Goal: Information Seeking & Learning: Learn about a topic

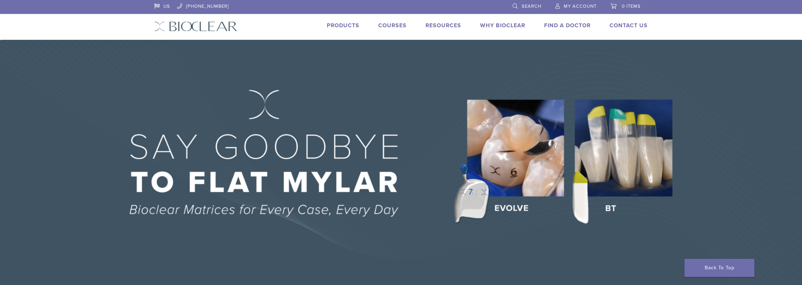
click at [347, 27] on link "Products" at bounding box center [343, 25] width 33 height 7
click at [348, 24] on link "Products" at bounding box center [343, 25] width 33 height 7
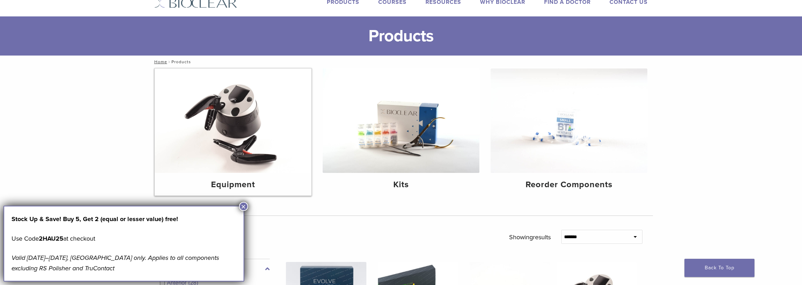
scroll to position [35, 0]
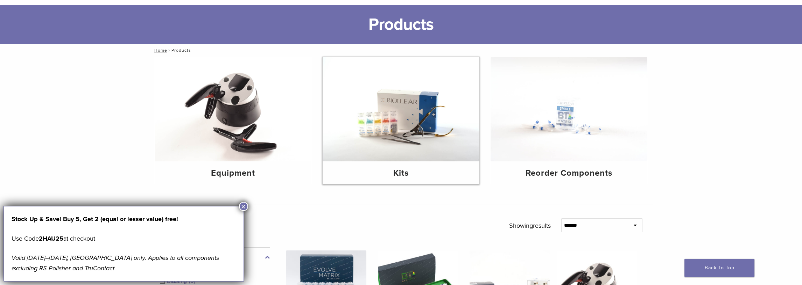
click at [413, 129] on img at bounding box center [400, 109] width 157 height 105
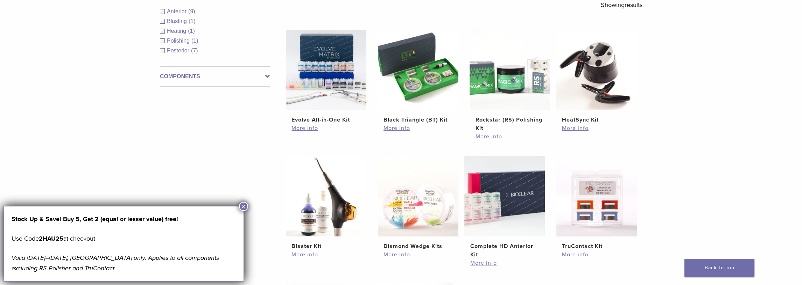
scroll to position [135, 0]
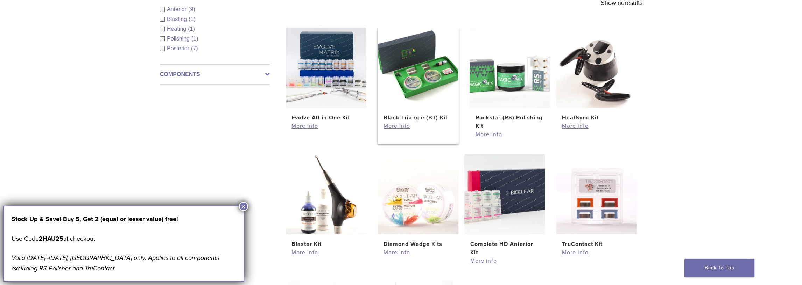
click at [421, 84] on img at bounding box center [418, 68] width 80 height 80
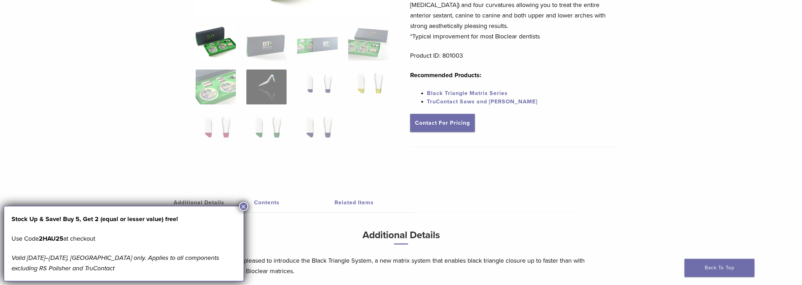
scroll to position [216, 0]
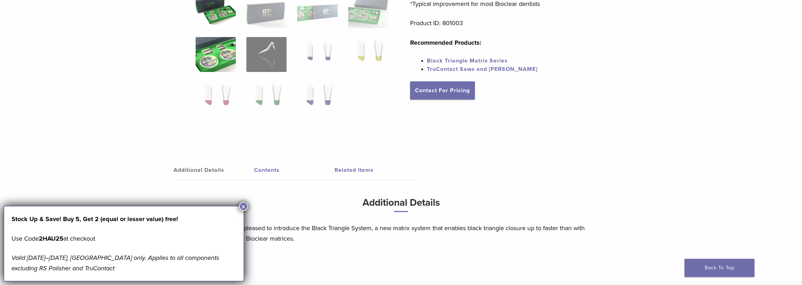
click at [225, 62] on img at bounding box center [216, 54] width 40 height 35
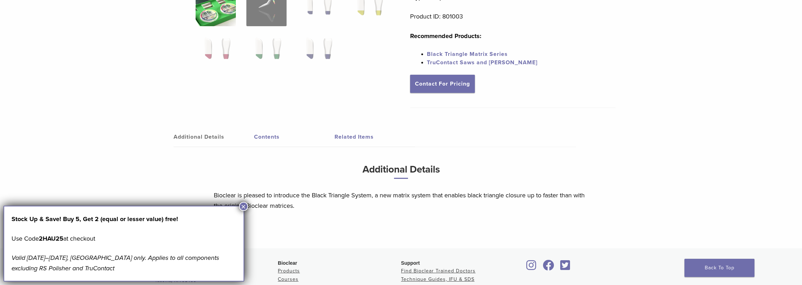
scroll to position [241, 0]
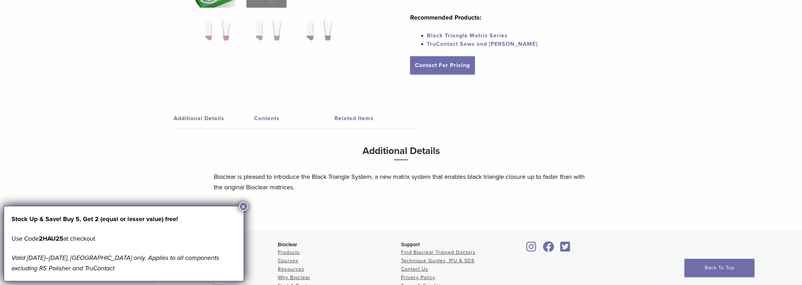
click at [242, 206] on button "×" at bounding box center [243, 206] width 9 height 9
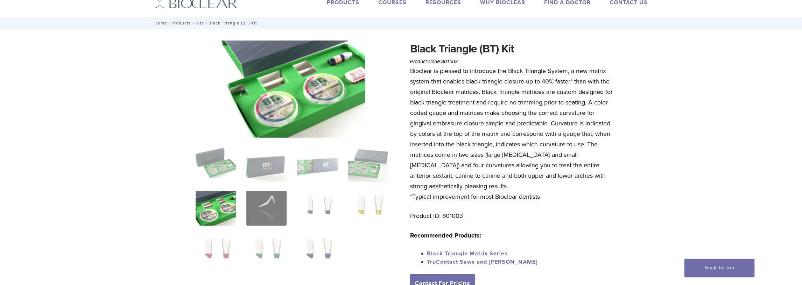
scroll to position [22, 0]
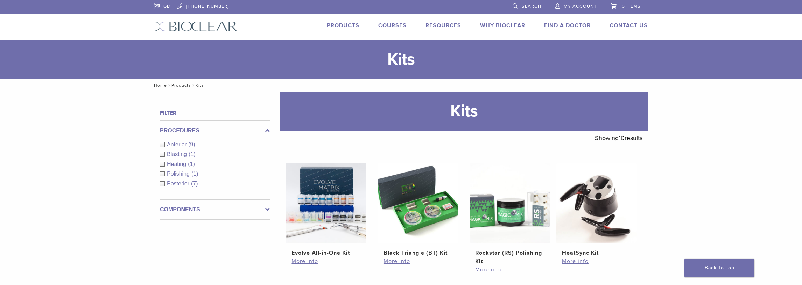
scroll to position [132, 0]
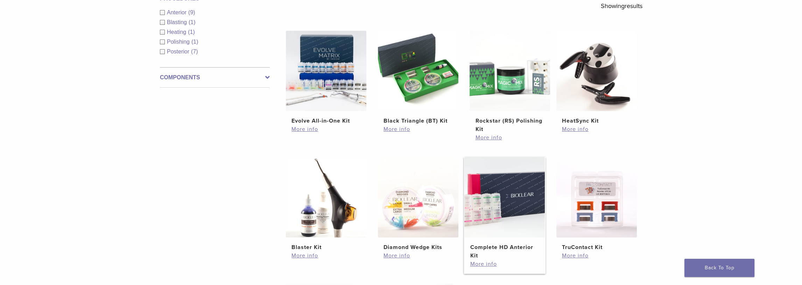
click at [508, 188] on img at bounding box center [504, 197] width 80 height 80
click at [335, 74] on img at bounding box center [326, 71] width 80 height 80
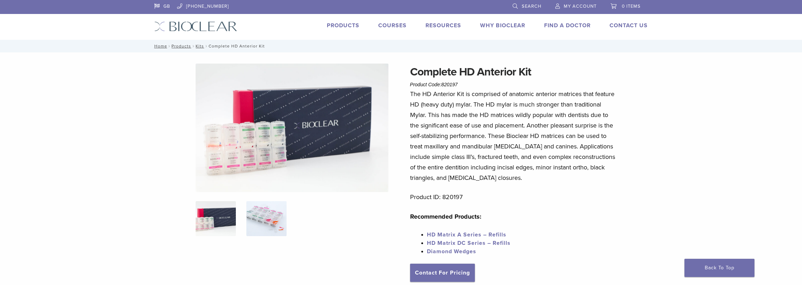
click at [267, 212] on img at bounding box center [266, 218] width 40 height 35
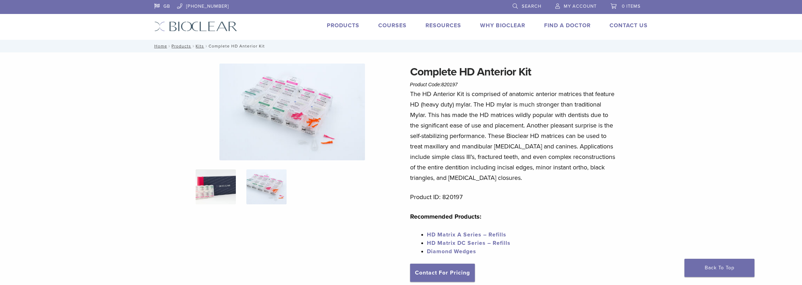
click at [226, 173] on img at bounding box center [216, 187] width 40 height 35
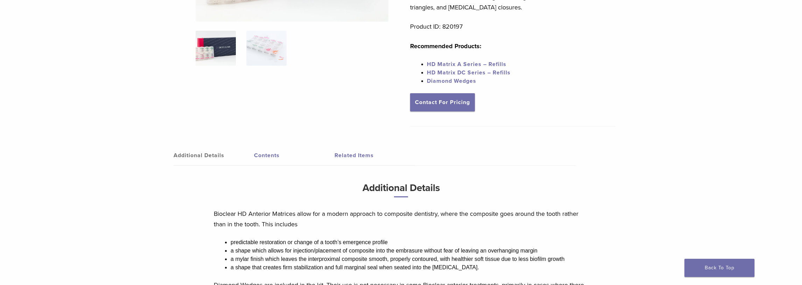
scroll to position [175, 0]
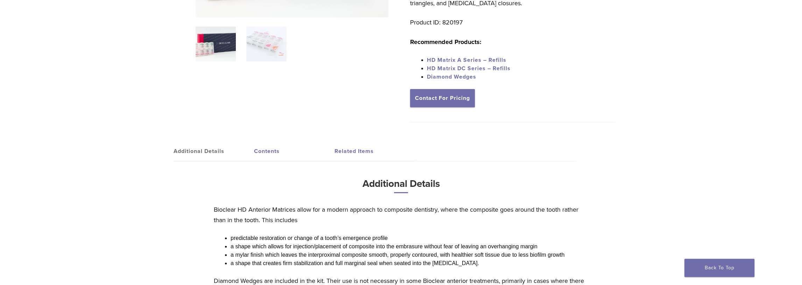
click at [260, 156] on link "Contents" at bounding box center [294, 152] width 80 height 20
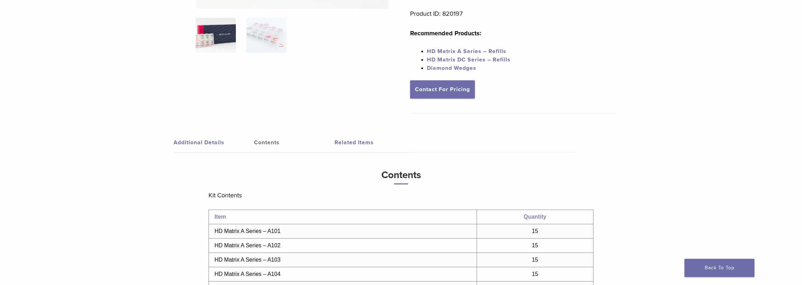
scroll to position [105, 0]
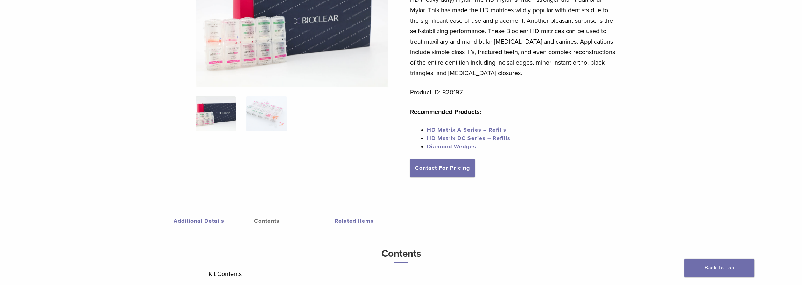
click at [362, 224] on link "Related Items" at bounding box center [374, 222] width 80 height 20
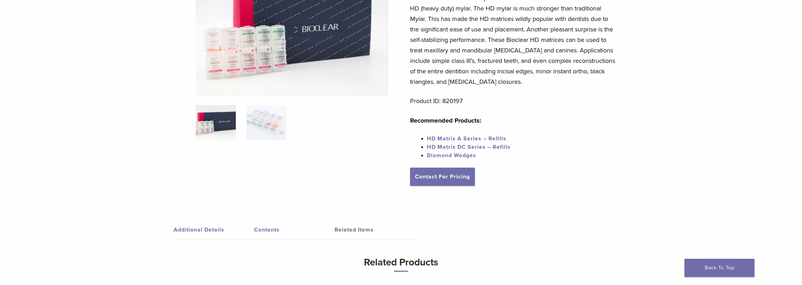
scroll to position [70, 0]
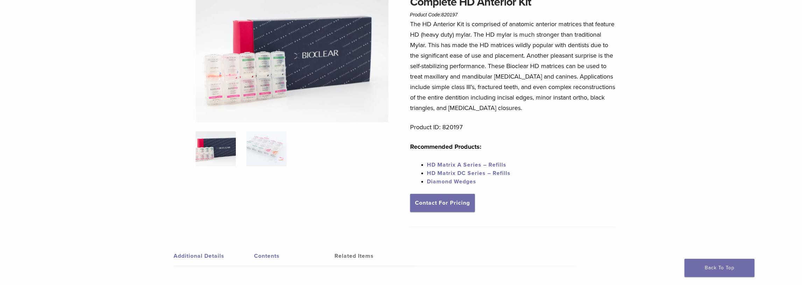
click at [241, 62] on img at bounding box center [292, 58] width 193 height 129
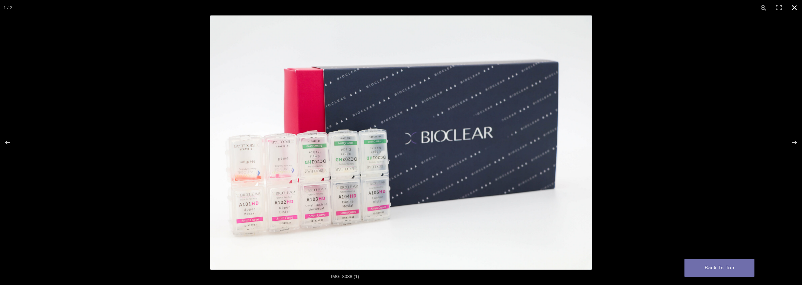
click at [793, 6] on button "Close (Esc)" at bounding box center [793, 7] width 15 height 15
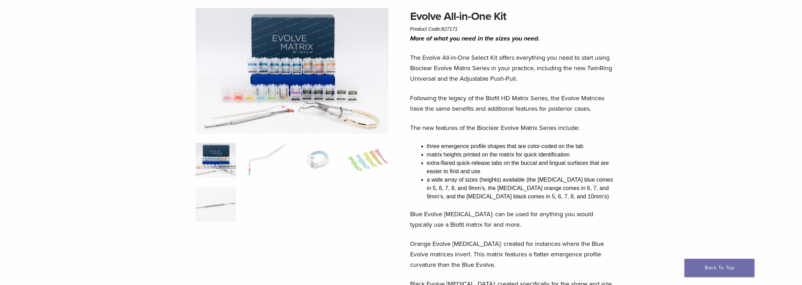
scroll to position [61, 0]
